Goal: Find specific page/section: Find specific page/section

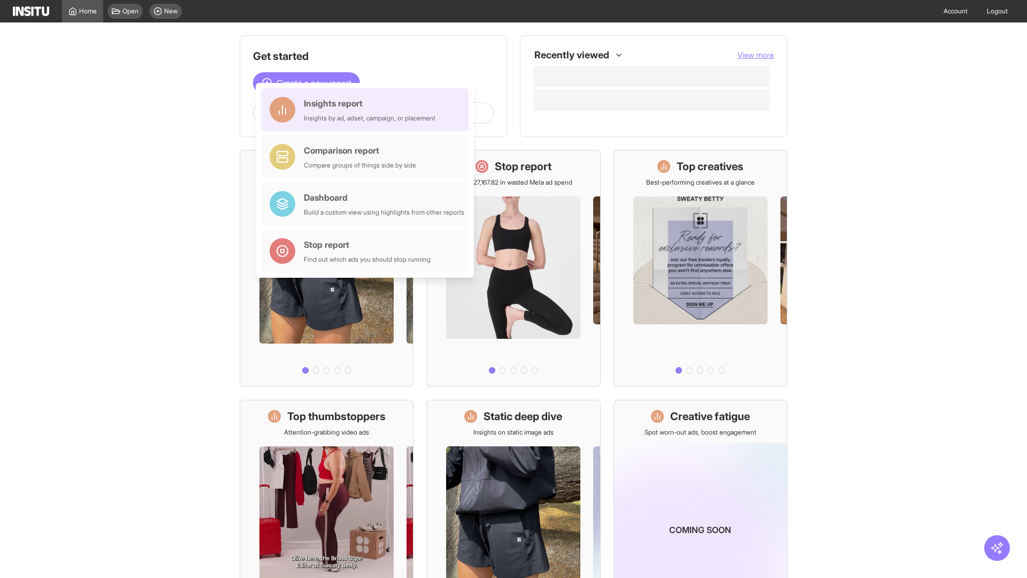
click at [367, 110] on div "Insights report Insights by ad, adset, campaign, or placement" at bounding box center [370, 110] width 132 height 26
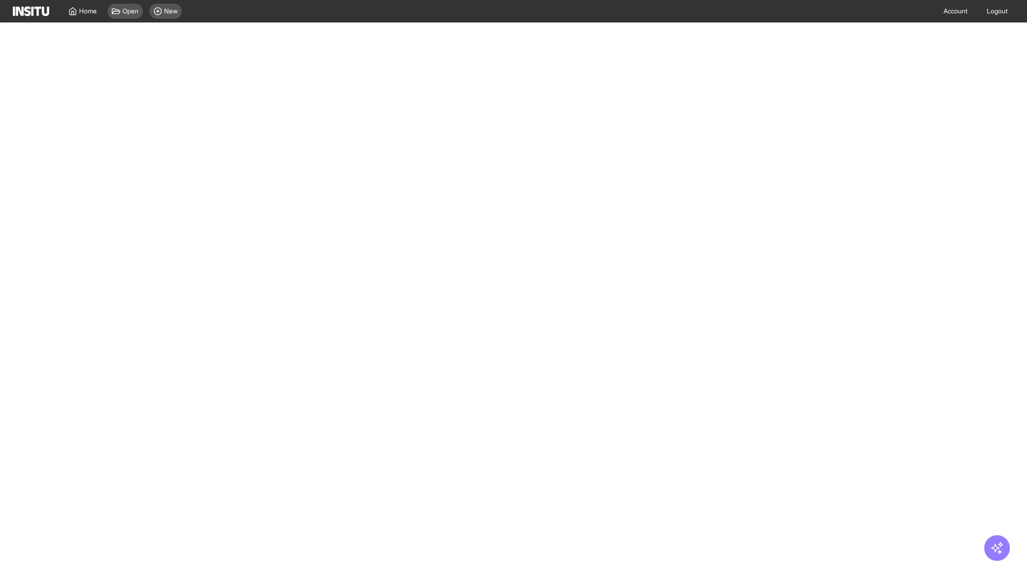
select select "**"
